Goal: Use online tool/utility: Utilize a website feature to perform a specific function

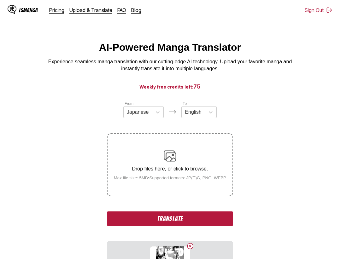
click at [180, 216] on button "Translate" at bounding box center [170, 218] width 126 height 14
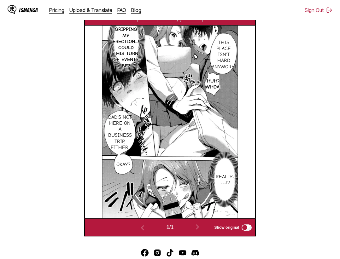
scroll to position [140, 0]
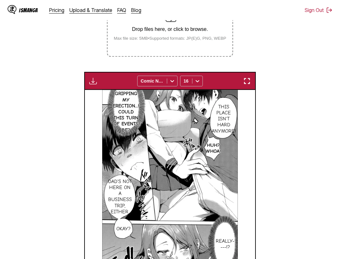
click at [248, 79] on img "button" at bounding box center [247, 81] width 8 height 8
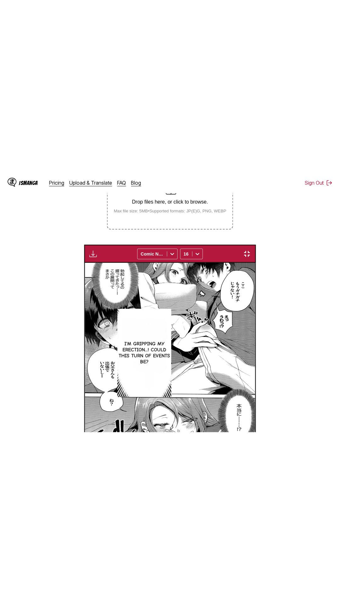
scroll to position [40, 0]
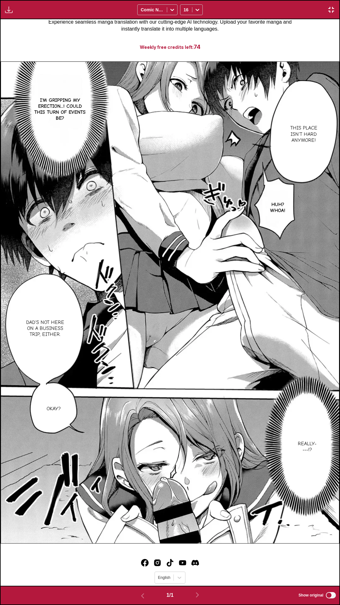
click at [257, 8] on div "Download Panel Download All Comic Neue 16" at bounding box center [170, 9] width 340 height 19
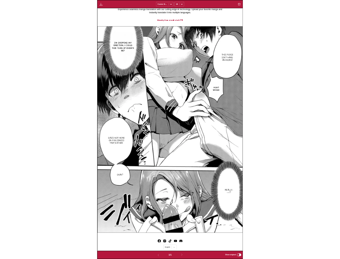
scroll to position [164, 0]
